Goal: Task Accomplishment & Management: Use online tool/utility

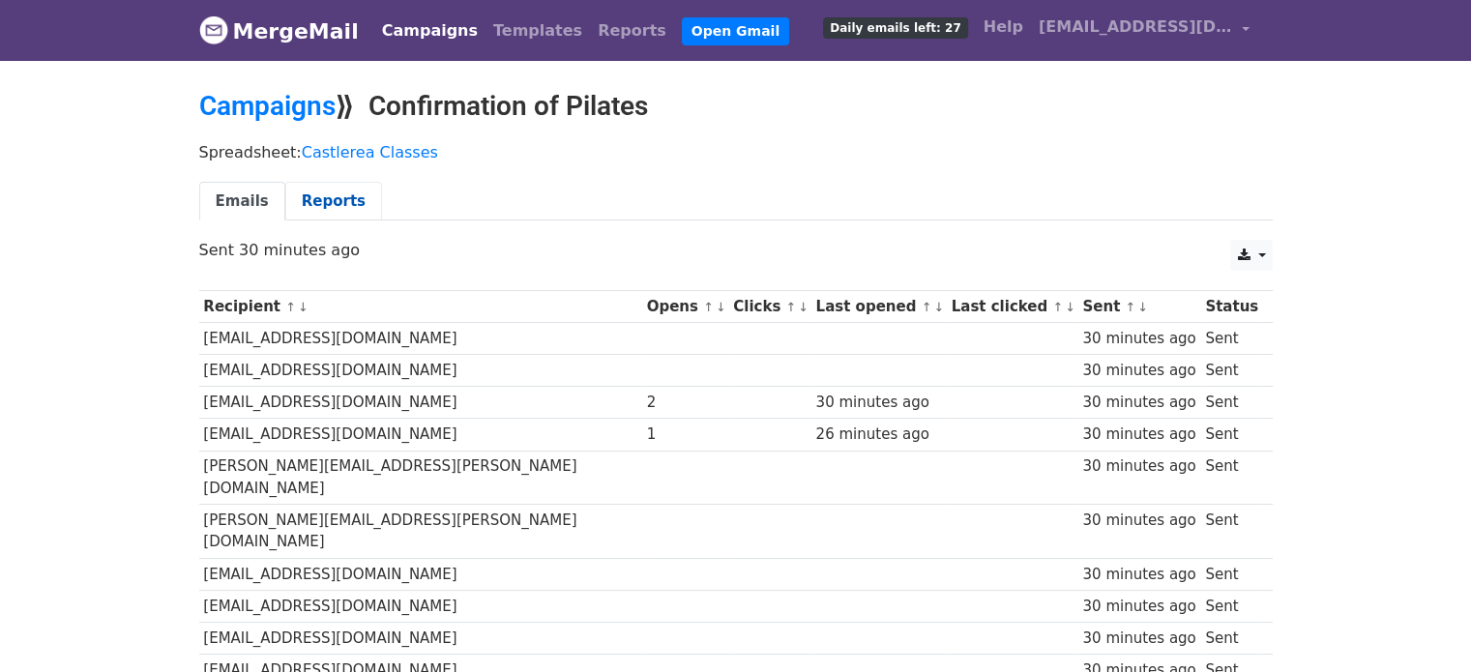
click at [327, 203] on link "Reports" at bounding box center [333, 202] width 97 height 40
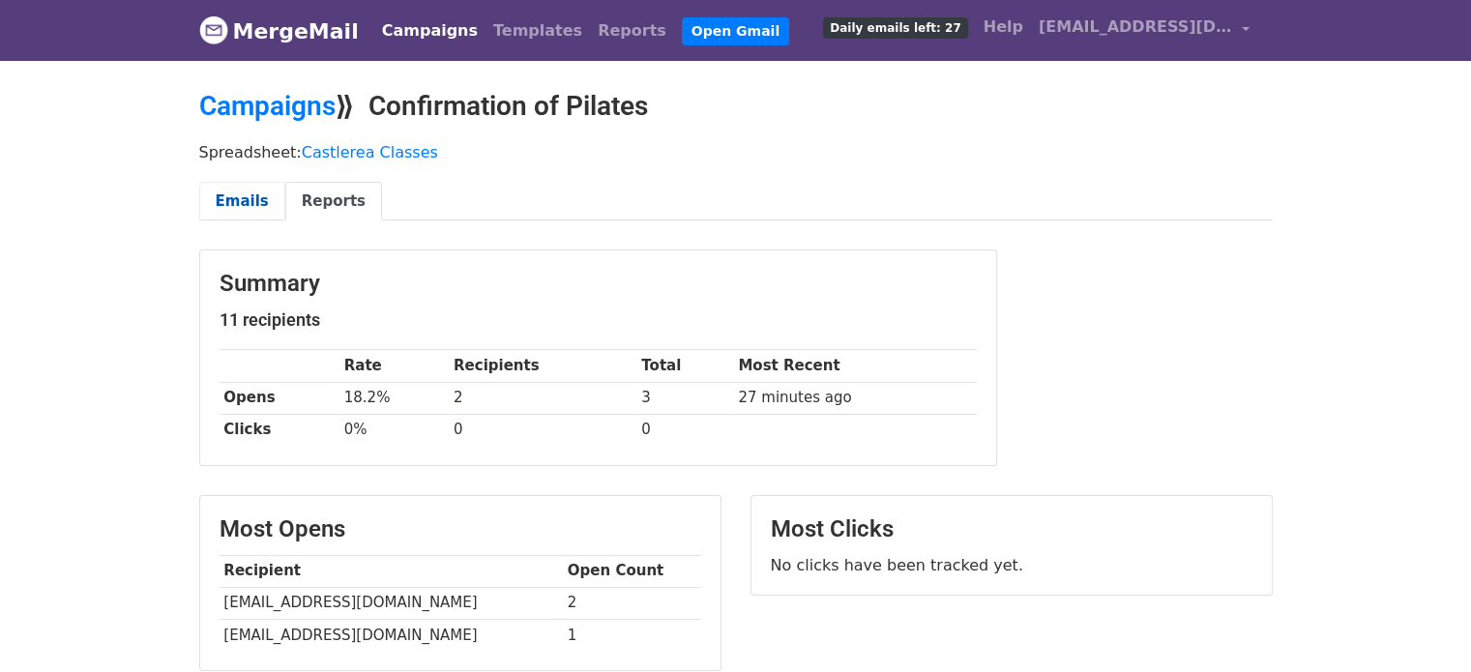
click at [223, 188] on link "Emails" at bounding box center [242, 202] width 86 height 40
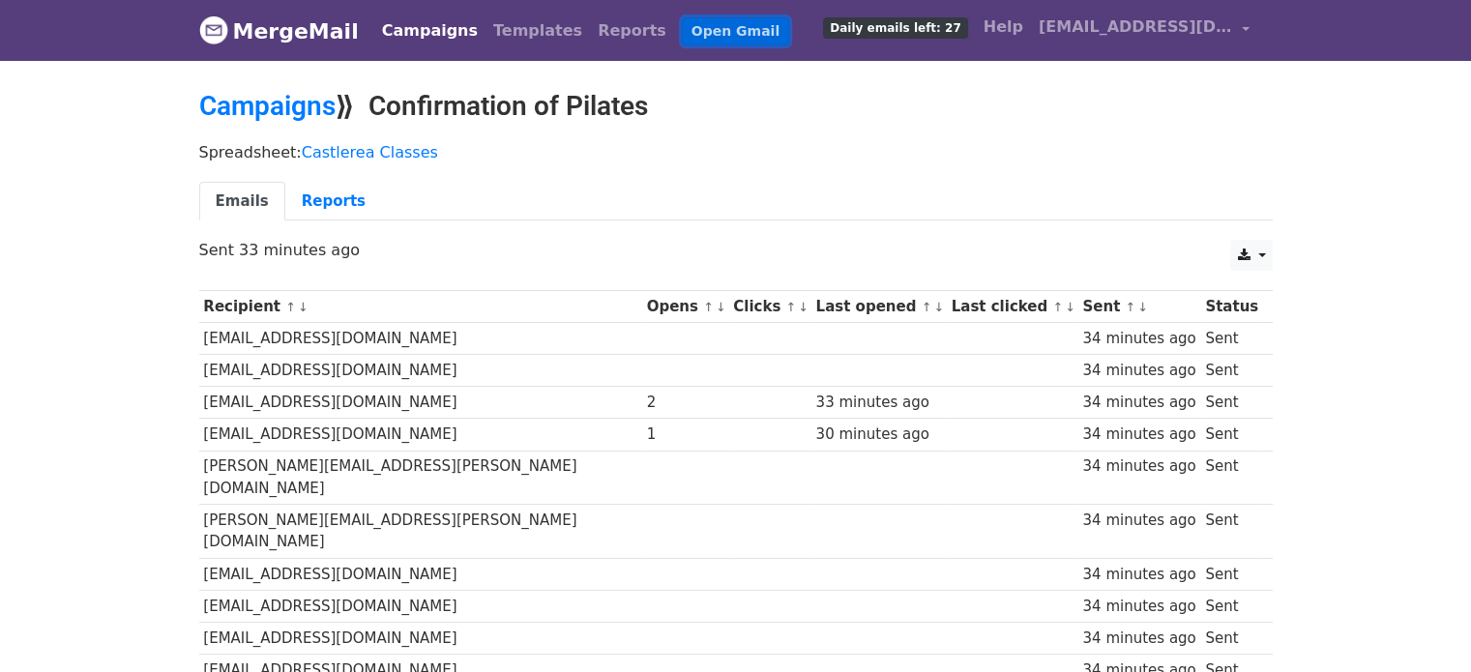
click at [685, 31] on link "Open Gmail" at bounding box center [735, 31] width 107 height 28
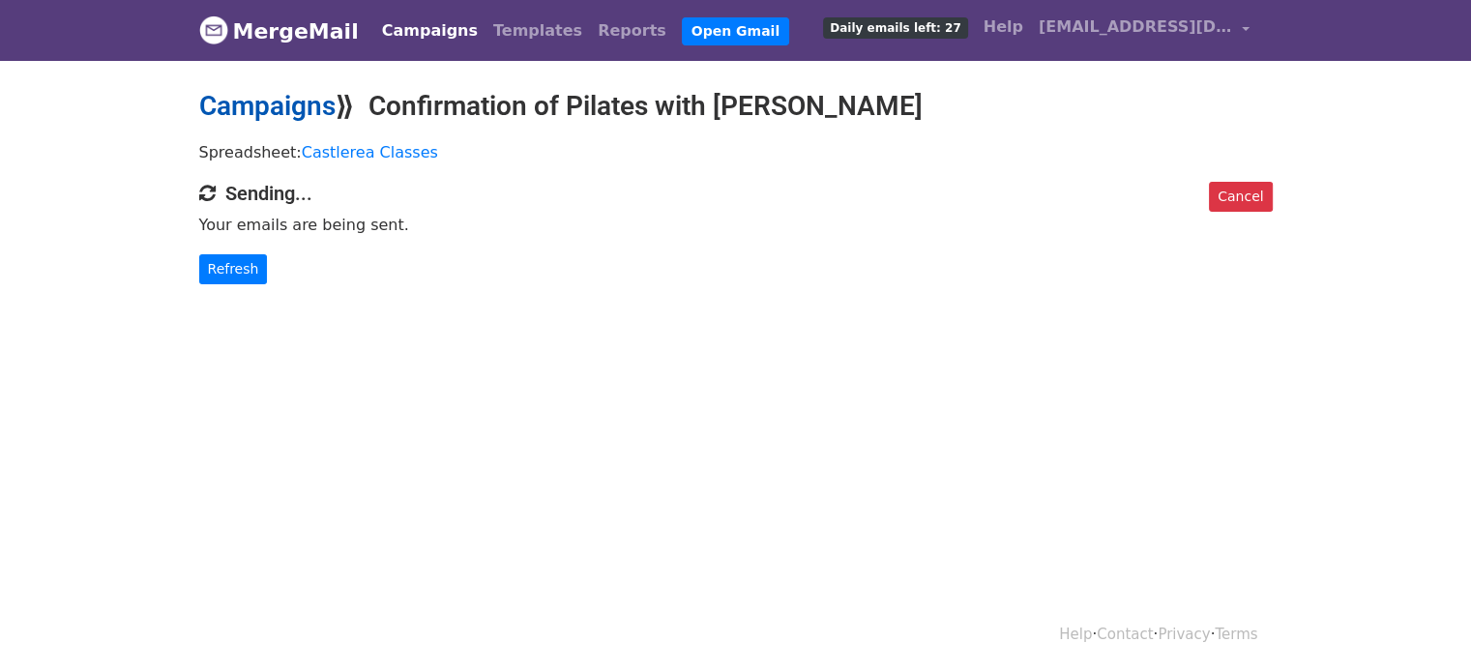
click at [302, 112] on link "Campaigns" at bounding box center [267, 106] width 136 height 32
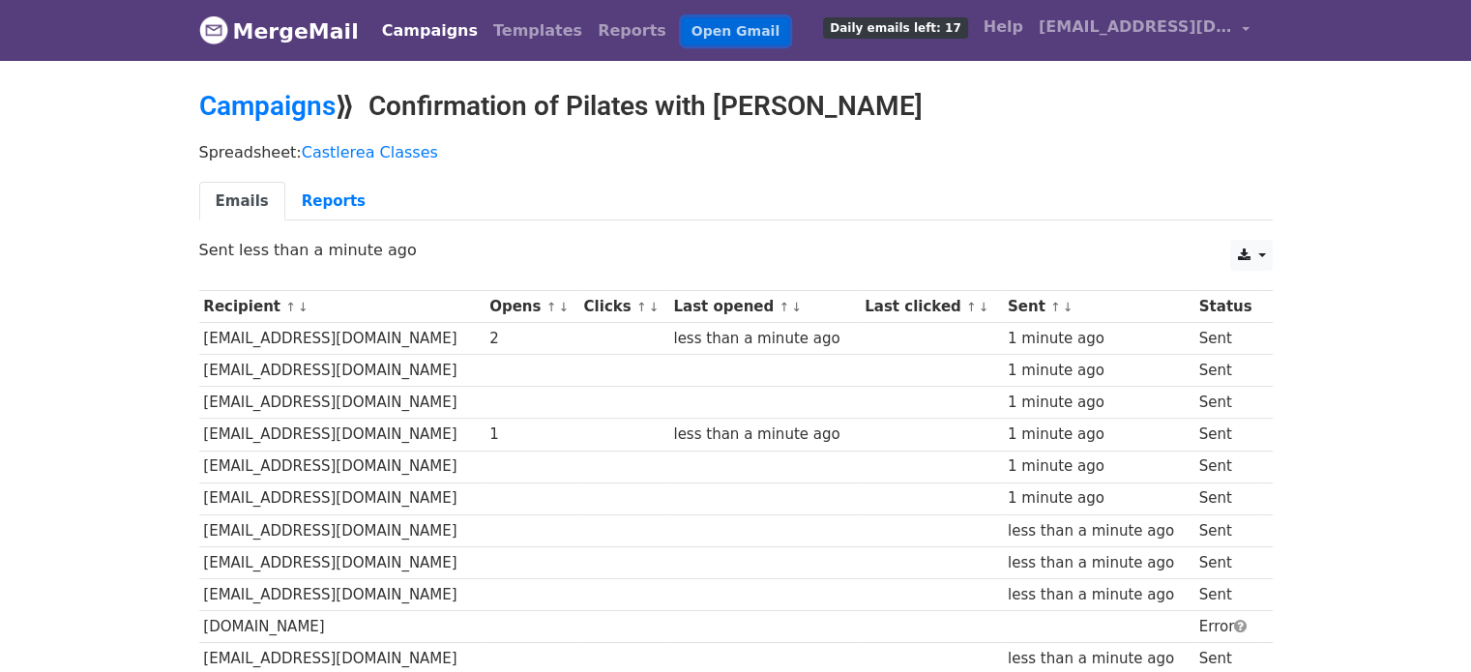
click at [682, 24] on link "Open Gmail" at bounding box center [735, 31] width 107 height 28
click at [310, 107] on link "Campaigns" at bounding box center [267, 106] width 136 height 32
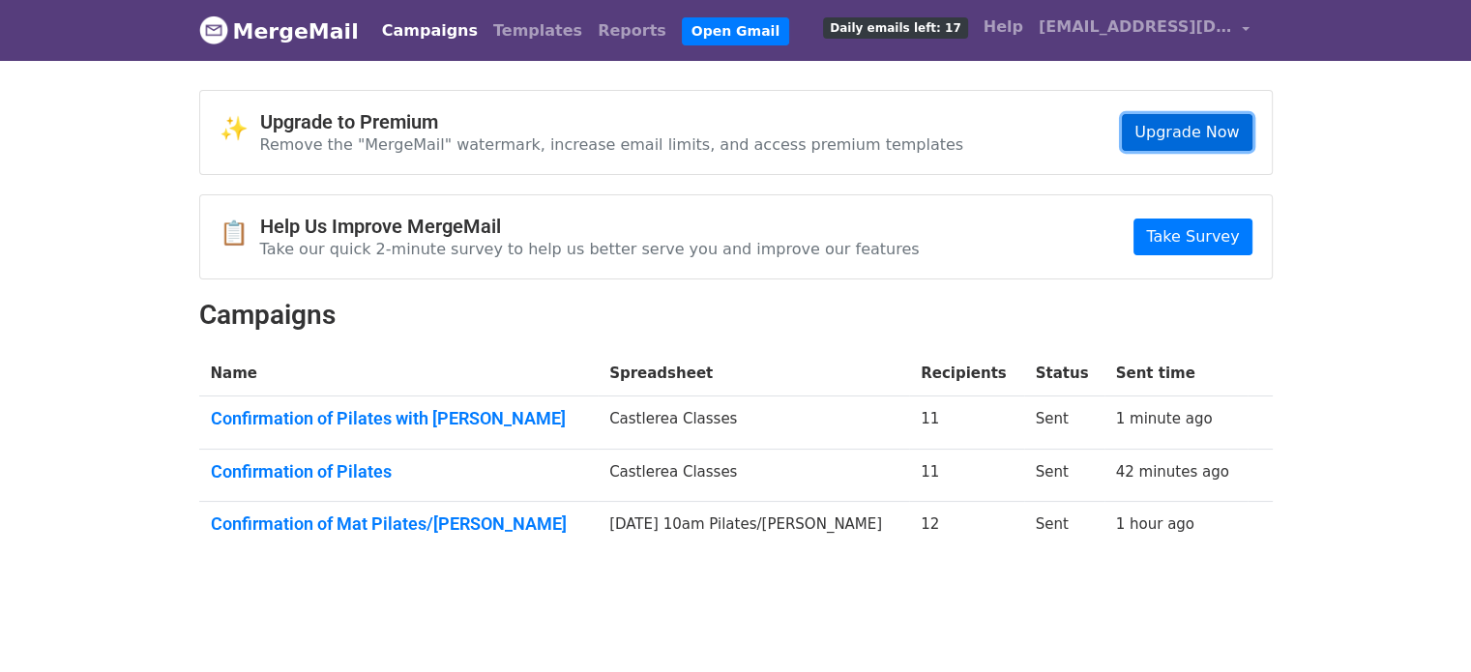
click at [1169, 127] on link "Upgrade Now" at bounding box center [1187, 132] width 130 height 37
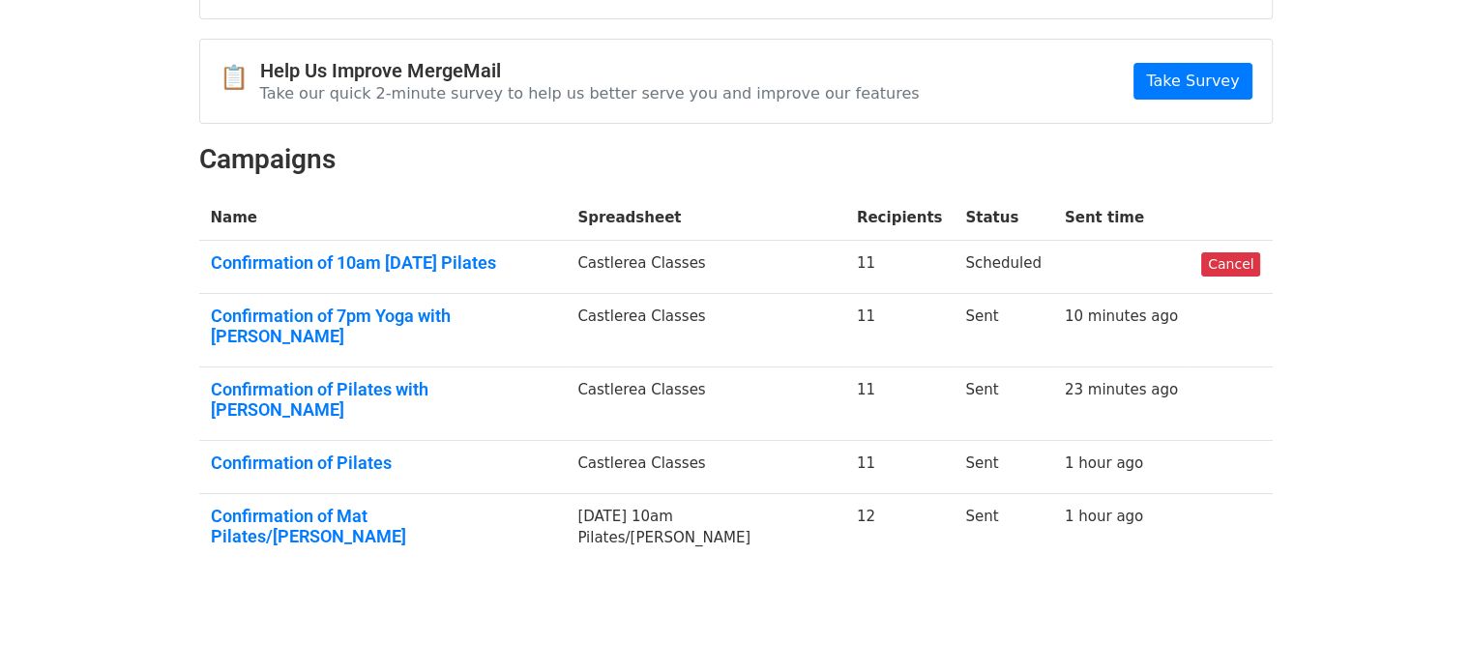
scroll to position [157, 0]
